Goal: Task Accomplishment & Management: Use online tool/utility

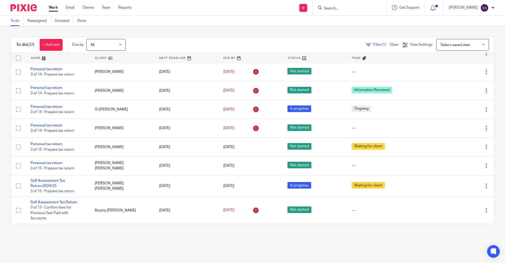
scroll to position [678, 0]
click at [244, 8] on input "Search" at bounding box center [346, 8] width 47 height 5
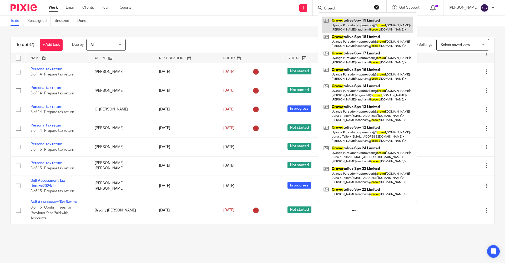
type input "Crowd"
click at [244, 24] on link at bounding box center [367, 25] width 91 height 16
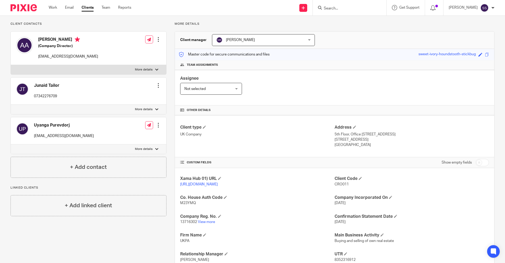
scroll to position [79, 0]
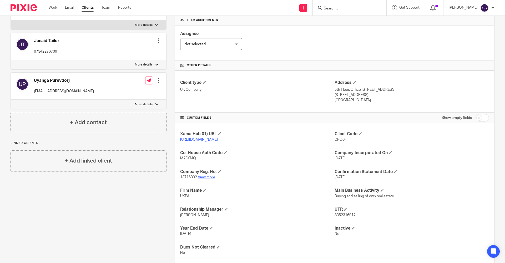
click at [206, 179] on link "View more" at bounding box center [206, 177] width 17 height 4
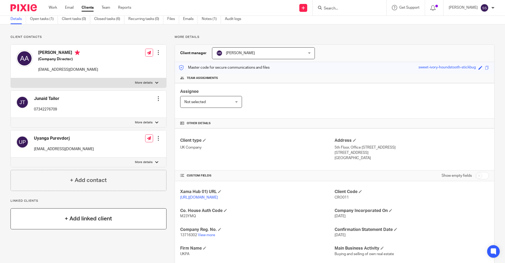
scroll to position [0, 0]
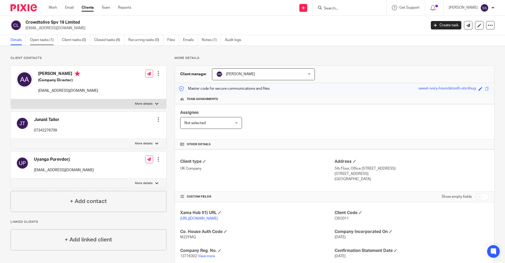
click at [38, 37] on link "Open tasks (1)" at bounding box center [44, 40] width 28 height 10
click at [47, 40] on link "Open tasks (1)" at bounding box center [44, 40] width 28 height 10
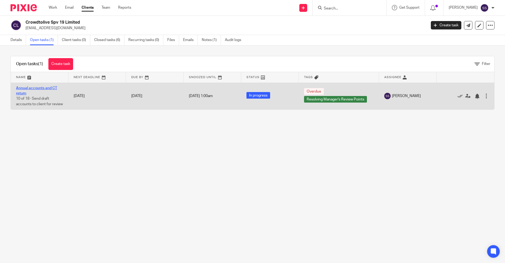
click at [38, 90] on link "Annual accounts and CT return" at bounding box center [36, 90] width 41 height 9
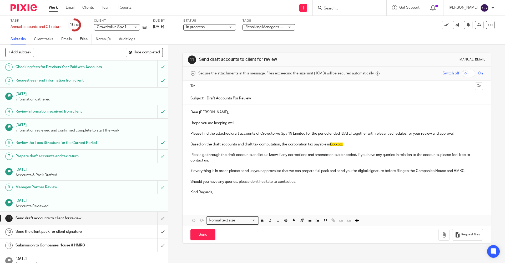
click at [52, 8] on link "Work" at bounding box center [53, 7] width 9 height 5
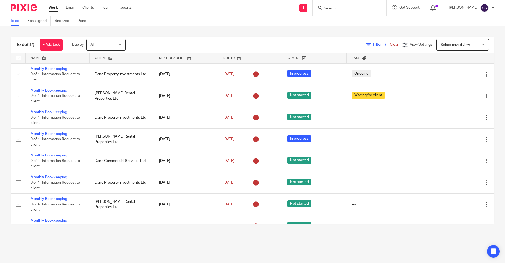
click at [342, 8] on input "Search" at bounding box center [346, 8] width 47 height 5
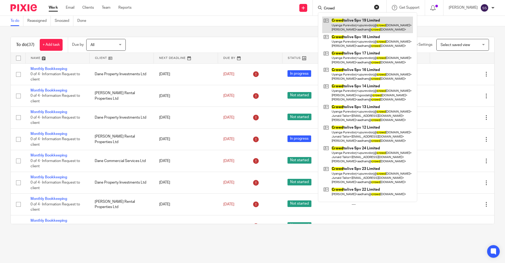
type input "Crowd"
click at [357, 23] on link at bounding box center [367, 25] width 91 height 16
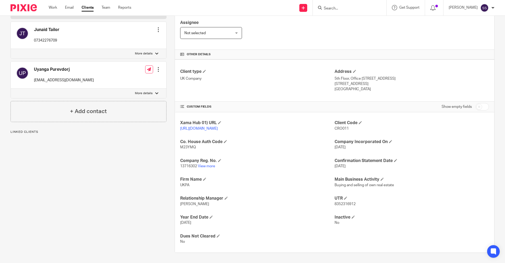
scroll to position [95, 0]
click at [97, 186] on div "Client contacts Anouar [DEMOGRAPHIC_DATA] (Company Director) [EMAIL_ADDRESS][DO…" at bounding box center [84, 109] width 164 height 286
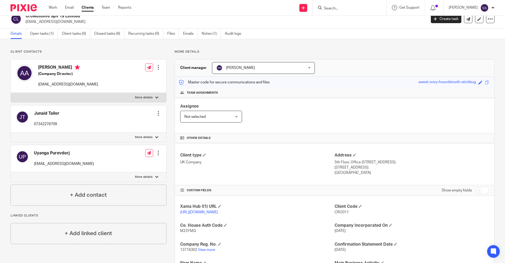
scroll to position [0, 0]
